Goal: Information Seeking & Learning: Learn about a topic

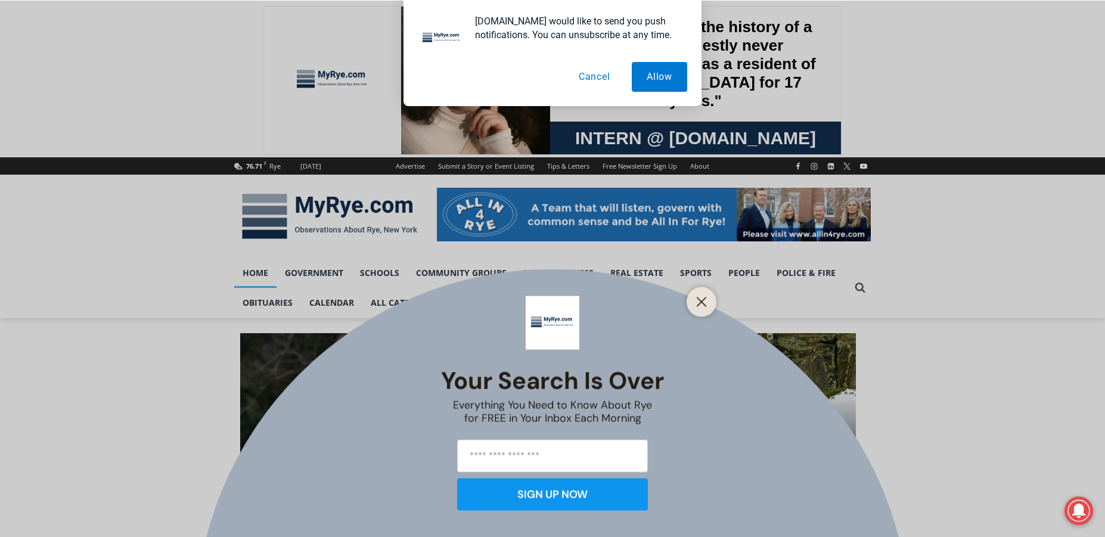
scroll to position [60, 0]
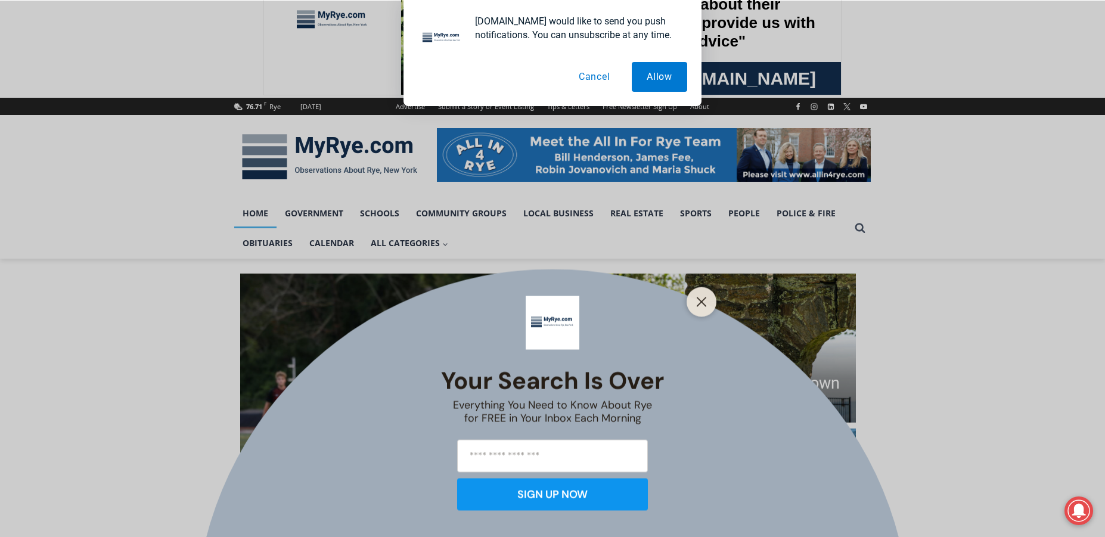
drag, startPoint x: 600, startPoint y: 71, endPoint x: 631, endPoint y: 139, distance: 74.7
click at [600, 72] on button "Cancel" at bounding box center [594, 77] width 61 height 30
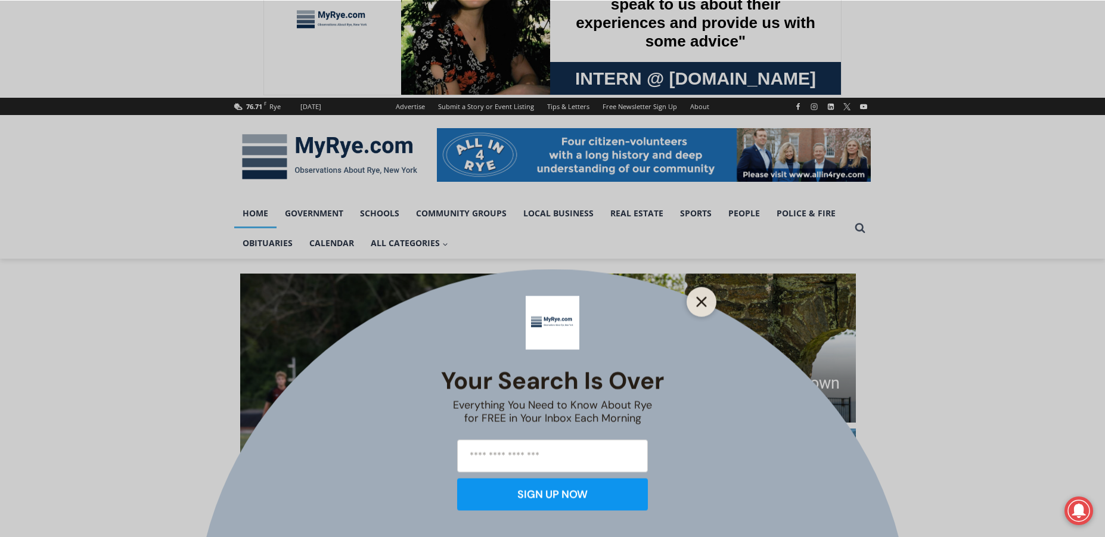
click at [702, 302] on line "Close" at bounding box center [701, 301] width 8 height 8
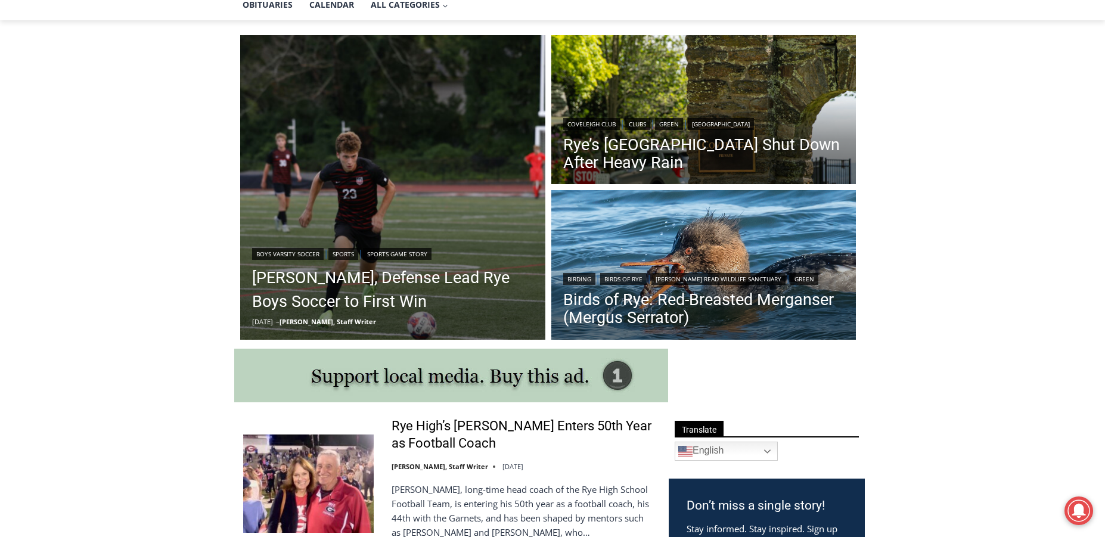
scroll to position [119, 0]
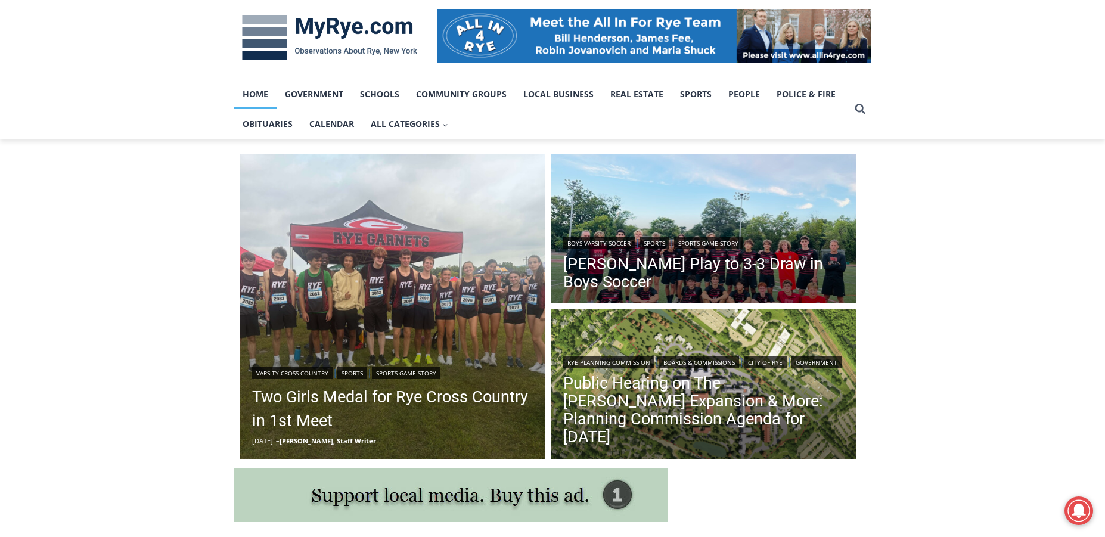
scroll to position [238, 0]
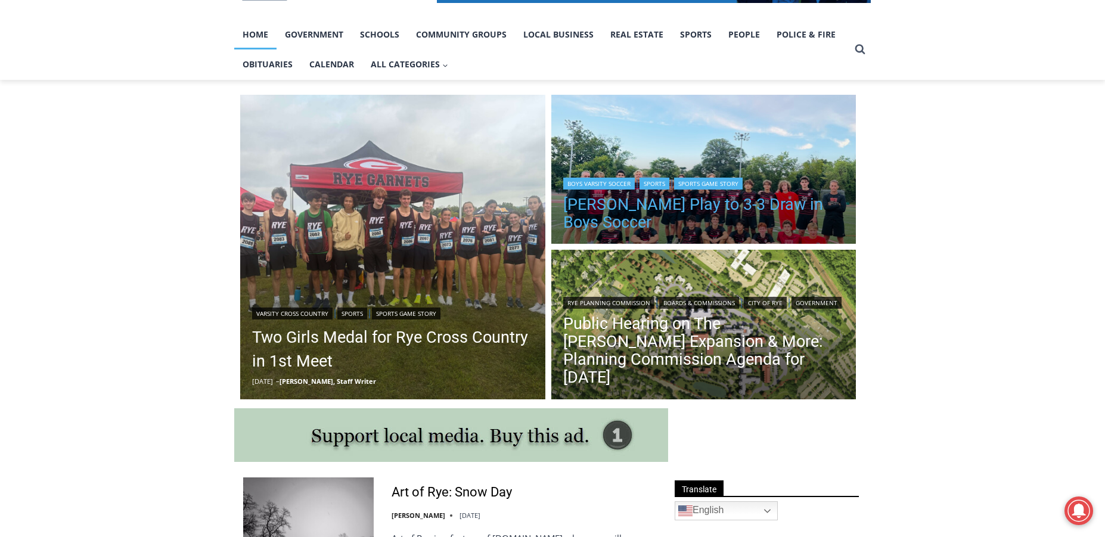
click at [625, 202] on link "[PERSON_NAME] Play to 3-3 Draw in Boys Soccer" at bounding box center [703, 214] width 281 height 36
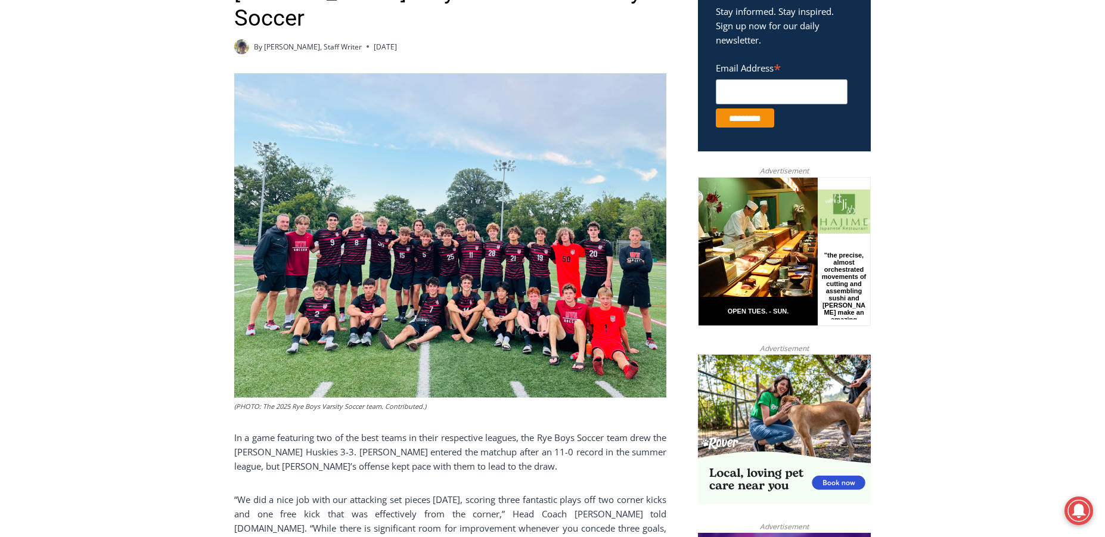
scroll to position [215, 0]
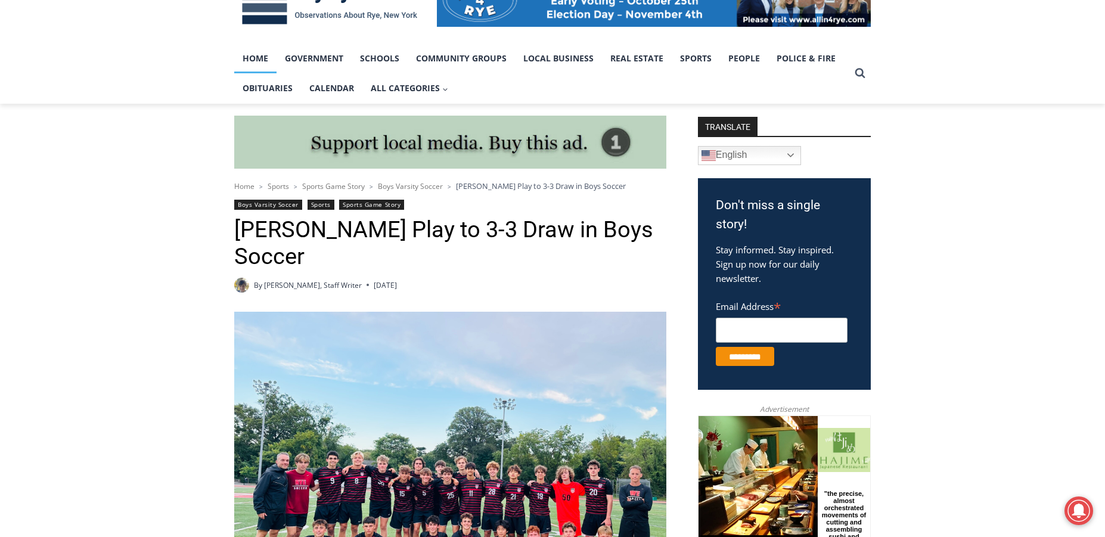
click at [255, 59] on link "Home" at bounding box center [255, 59] width 42 height 30
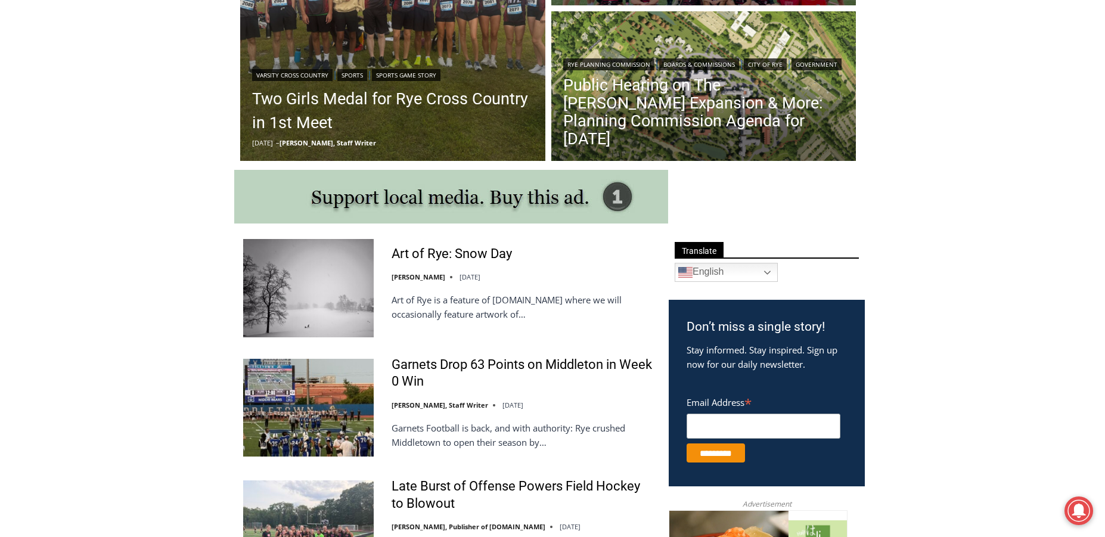
scroll to position [656, 0]
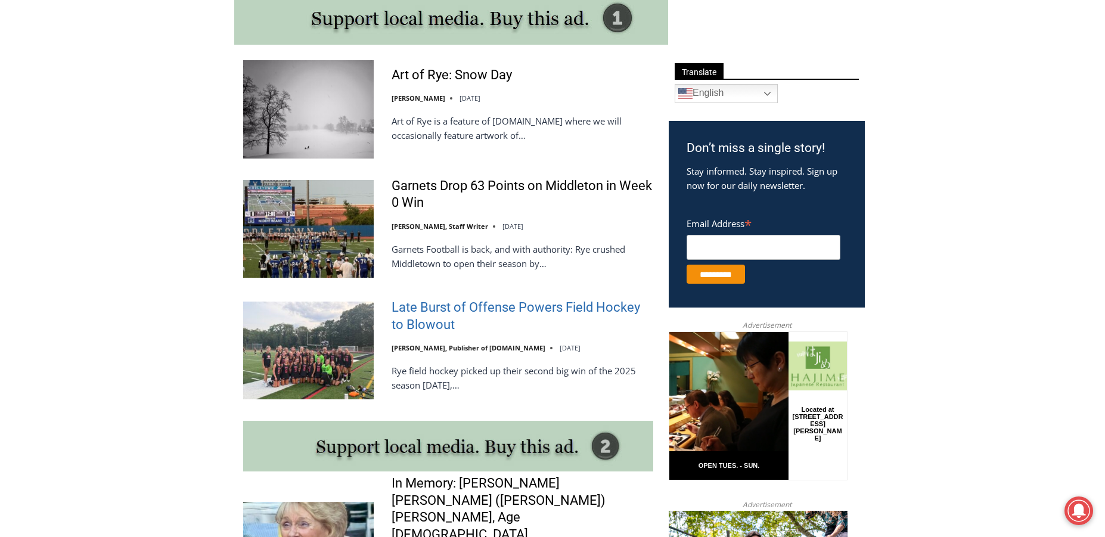
click at [420, 306] on link "Late Burst of Offense Powers Field Hockey to Blowout" at bounding box center [523, 316] width 262 height 34
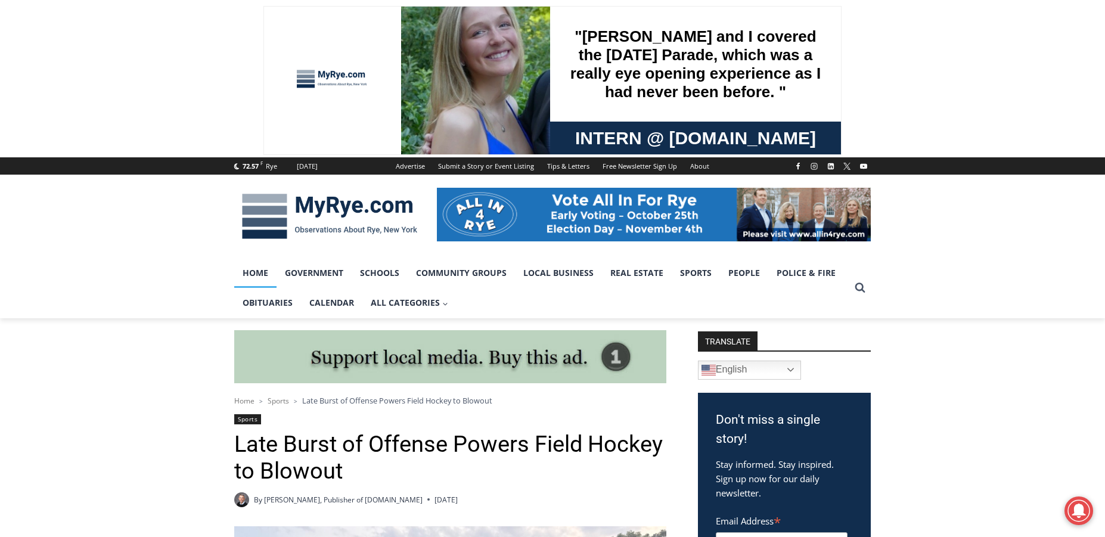
click at [258, 273] on link "Home" at bounding box center [255, 273] width 42 height 30
